Goal: Task Accomplishment & Management: Manage account settings

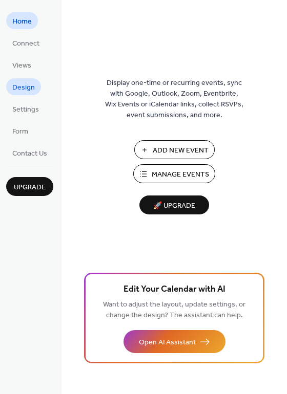
click at [24, 82] on span "Design" at bounding box center [23, 87] width 23 height 11
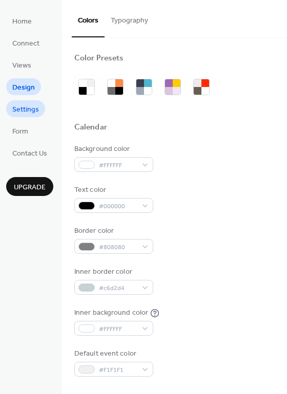
click at [27, 104] on span "Settings" at bounding box center [25, 109] width 27 height 11
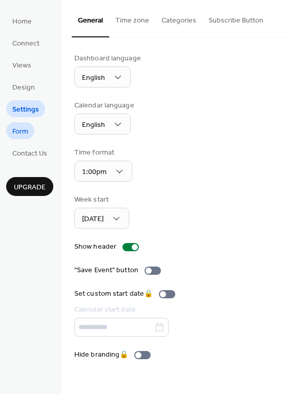
click at [23, 133] on span "Form" at bounding box center [20, 131] width 16 height 11
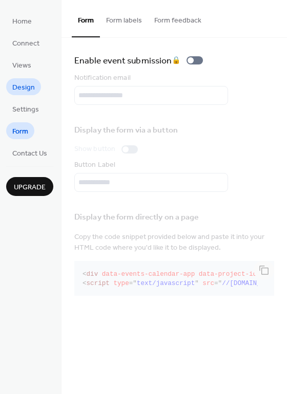
click at [33, 93] on span "Design" at bounding box center [23, 87] width 23 height 11
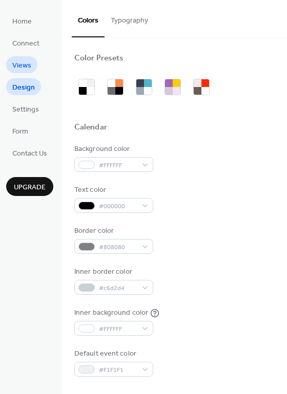
click at [27, 70] on span "Views" at bounding box center [21, 65] width 19 height 11
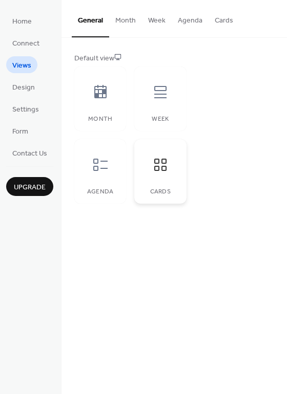
click at [175, 170] on div at bounding box center [160, 164] width 31 height 31
click at [132, 27] on button "Month" at bounding box center [125, 18] width 33 height 36
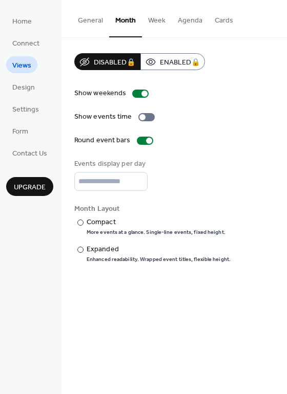
click at [171, 17] on button "Week" at bounding box center [157, 18] width 30 height 36
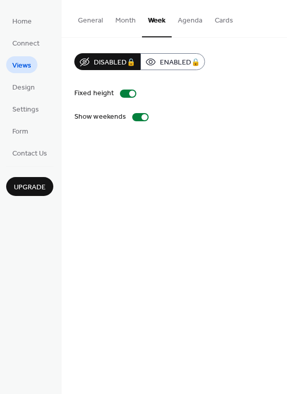
click at [188, 19] on button "Agenda" at bounding box center [189, 18] width 37 height 36
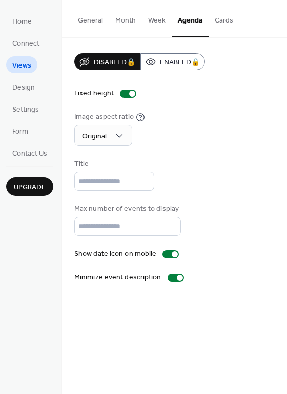
click at [231, 23] on button "Cards" at bounding box center [223, 18] width 31 height 36
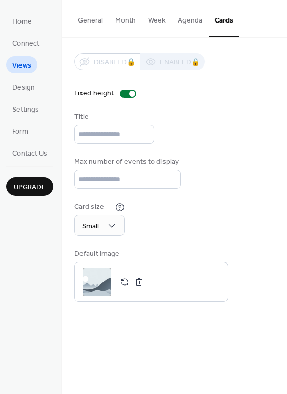
click at [97, 23] on button "General" at bounding box center [90, 18] width 37 height 36
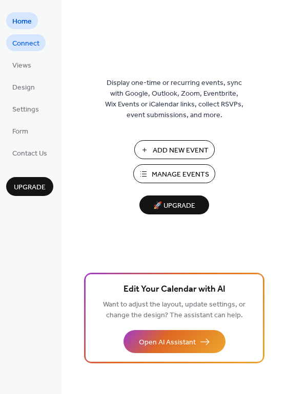
click at [33, 41] on span "Connect" at bounding box center [25, 43] width 27 height 11
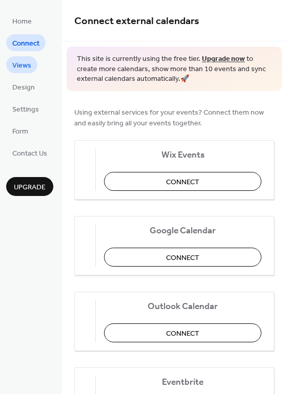
click at [27, 60] on span "Views" at bounding box center [21, 65] width 19 height 11
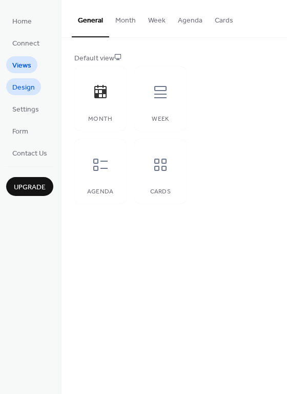
click at [26, 82] on span "Design" at bounding box center [23, 87] width 23 height 11
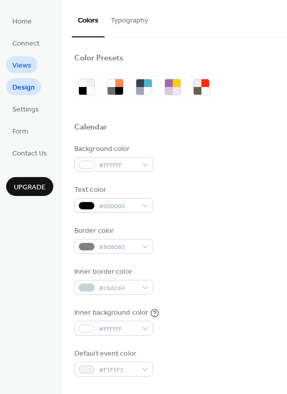
click at [31, 60] on span "Views" at bounding box center [21, 65] width 19 height 11
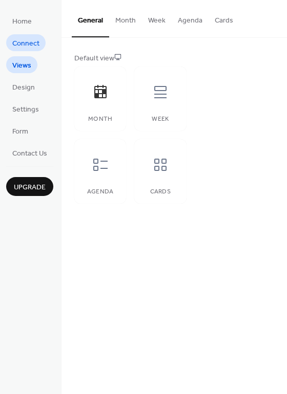
click at [31, 48] on span "Connect" at bounding box center [25, 43] width 27 height 11
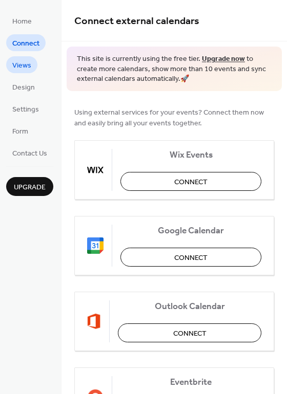
click at [29, 64] on span "Views" at bounding box center [21, 65] width 19 height 11
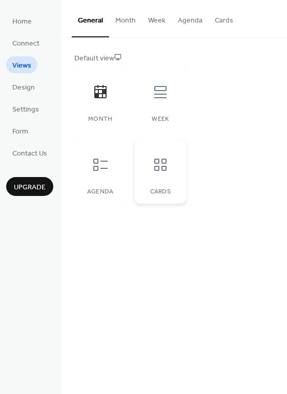
click at [158, 157] on icon at bounding box center [160, 165] width 16 height 16
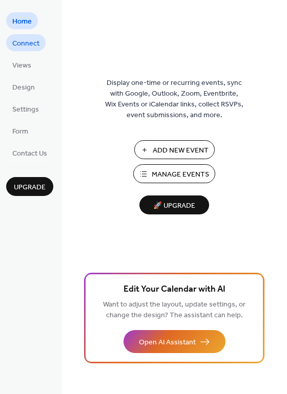
click at [33, 44] on span "Connect" at bounding box center [25, 43] width 27 height 11
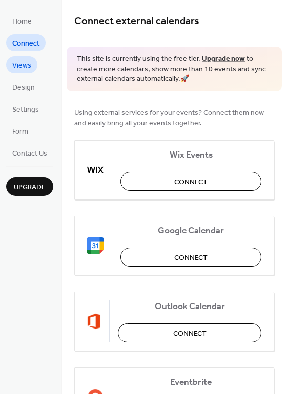
click at [27, 62] on span "Views" at bounding box center [21, 65] width 19 height 11
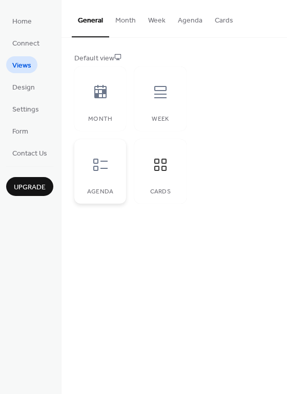
click at [115, 170] on div at bounding box center [100, 164] width 31 height 31
click at [29, 84] on span "Design" at bounding box center [23, 87] width 23 height 11
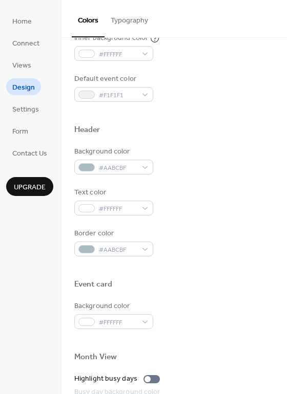
scroll to position [219, 0]
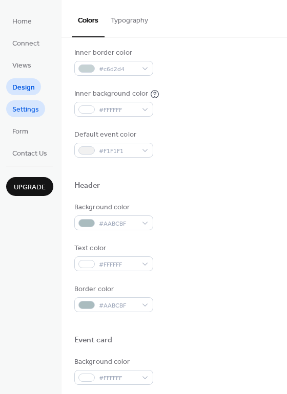
click at [20, 104] on span "Settings" at bounding box center [25, 109] width 27 height 11
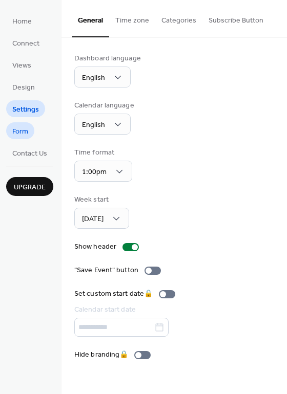
click at [23, 130] on span "Form" at bounding box center [20, 131] width 16 height 11
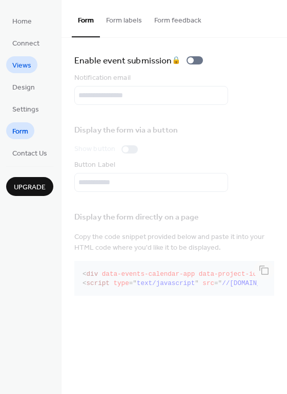
click at [26, 68] on span "Views" at bounding box center [21, 65] width 19 height 11
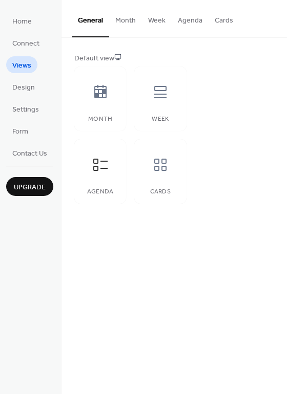
click at [200, 23] on button "Agenda" at bounding box center [189, 18] width 37 height 36
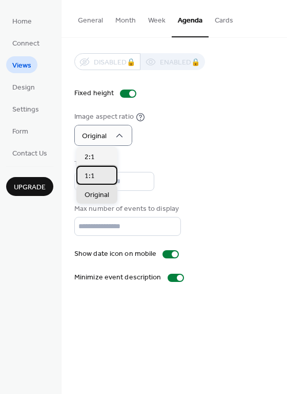
click at [99, 170] on div "1:1" at bounding box center [96, 175] width 41 height 19
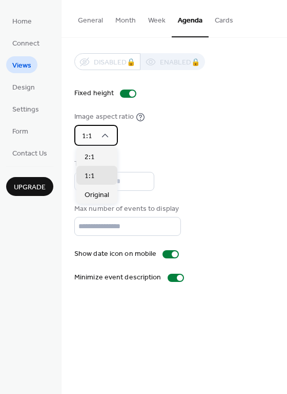
click at [116, 137] on div "1:1" at bounding box center [96, 135] width 44 height 21
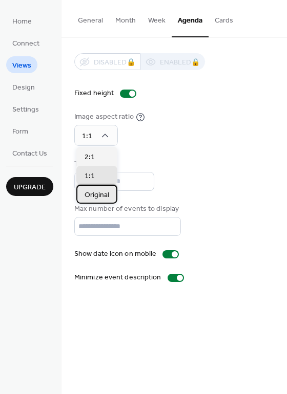
click at [104, 192] on span "Original" at bounding box center [96, 195] width 25 height 11
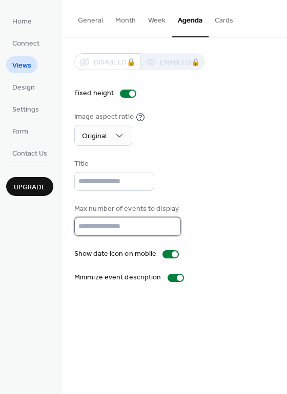
click at [140, 229] on input "**" at bounding box center [127, 226] width 106 height 19
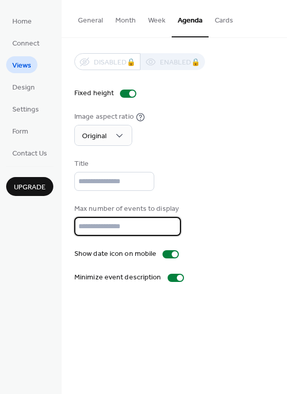
click at [140, 229] on input "**" at bounding box center [127, 226] width 106 height 19
type input "*"
click at [219, 272] on div "Disabled 🔒 Enabled 🔒 Fixed height Image aspect ratio Original Title Max number …" at bounding box center [174, 168] width 200 height 230
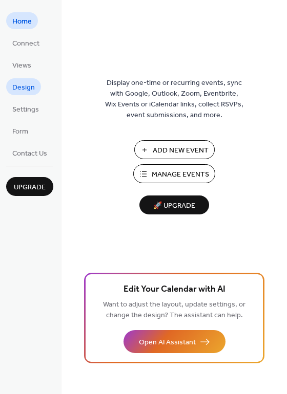
click at [25, 91] on span "Design" at bounding box center [23, 87] width 23 height 11
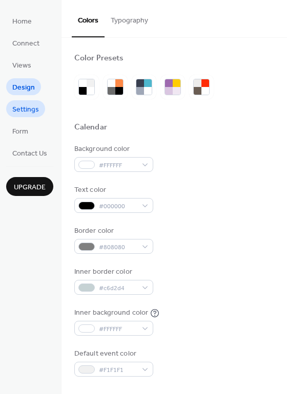
click at [27, 104] on span "Settings" at bounding box center [25, 109] width 27 height 11
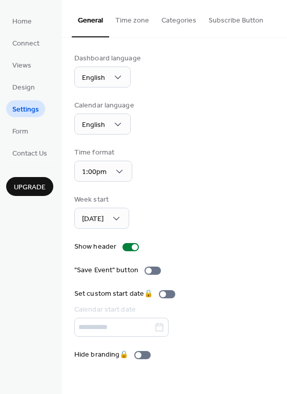
click at [29, 74] on ul "Home Connect Views Design Settings Form Contact Us" at bounding box center [29, 86] width 47 height 149
click at [29, 84] on span "Design" at bounding box center [23, 87] width 23 height 11
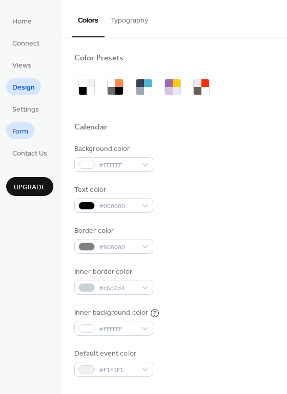
scroll to position [278, 0]
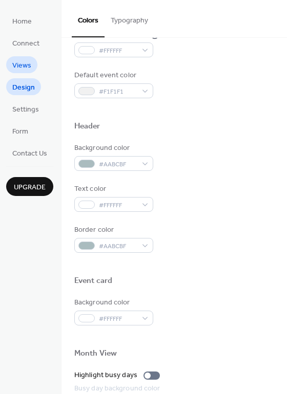
click at [23, 66] on span "Views" at bounding box center [21, 65] width 19 height 11
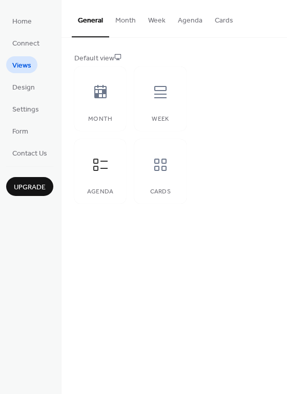
click at [193, 16] on button "Agenda" at bounding box center [189, 18] width 37 height 36
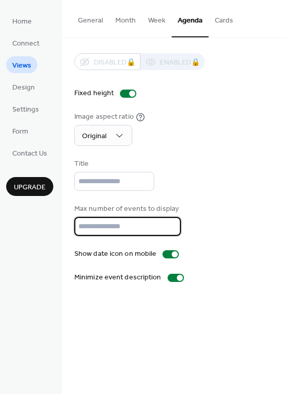
click at [98, 236] on input "*" at bounding box center [127, 226] width 106 height 19
type input "*"
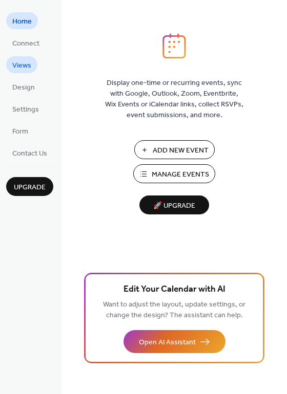
click at [31, 67] on span "Views" at bounding box center [21, 65] width 19 height 11
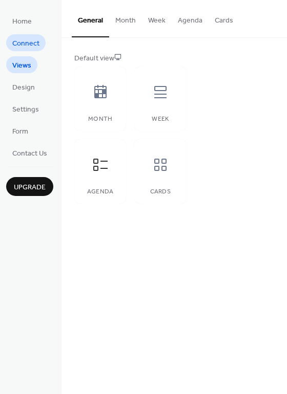
click at [39, 47] on span "Connect" at bounding box center [25, 43] width 27 height 11
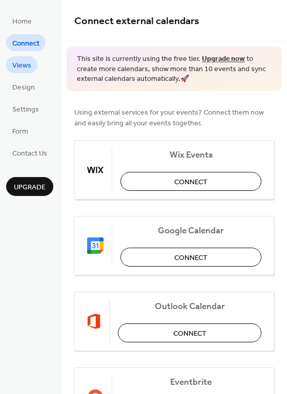
click at [32, 68] on link "Views" at bounding box center [21, 64] width 31 height 17
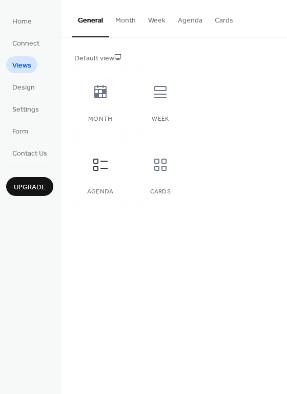
click at [204, 21] on button "Agenda" at bounding box center [189, 18] width 37 height 36
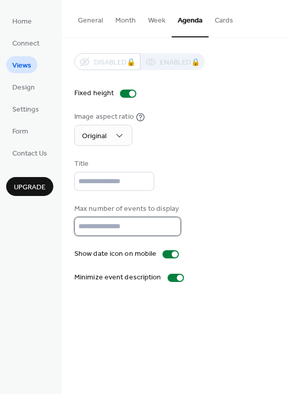
click at [144, 233] on input "*" at bounding box center [127, 226] width 106 height 19
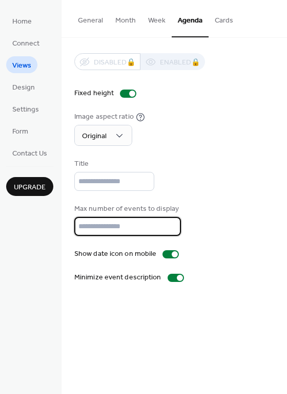
click at [144, 233] on input "*" at bounding box center [127, 226] width 106 height 19
type input "**"
